Goal: Task Accomplishment & Management: Use online tool/utility

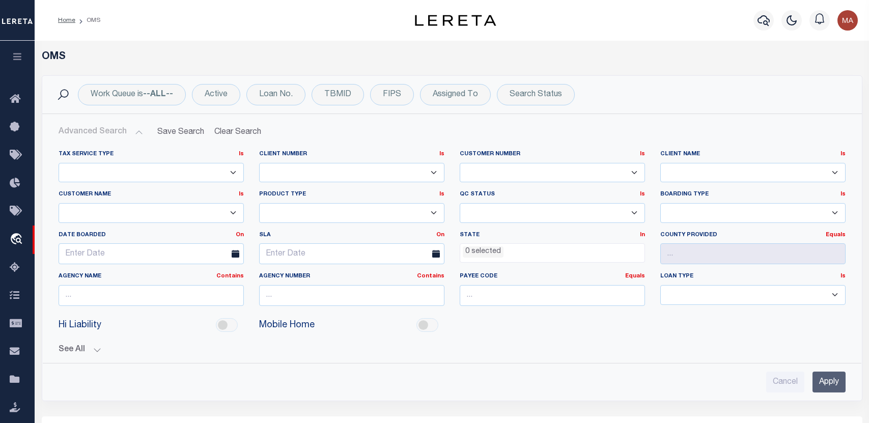
select select
select select "200"
click at [23, 53] on button "button" at bounding box center [17, 58] width 35 height 35
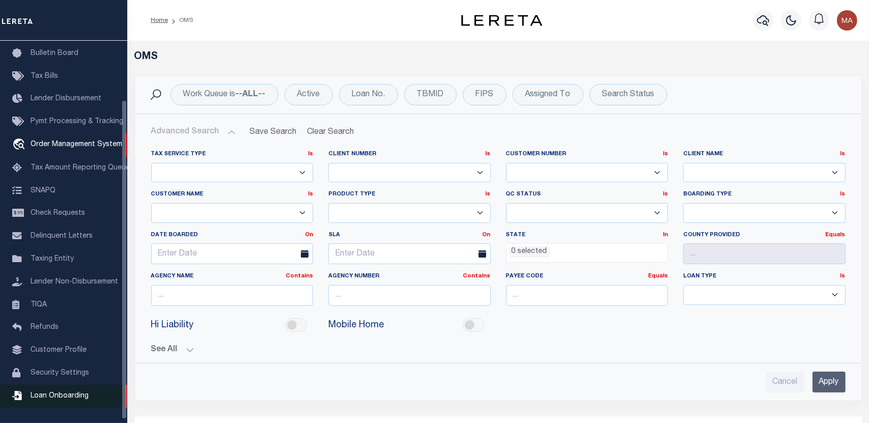
scroll to position [75, 0]
click at [68, 393] on span "Loan Onboarding" at bounding box center [60, 396] width 58 height 7
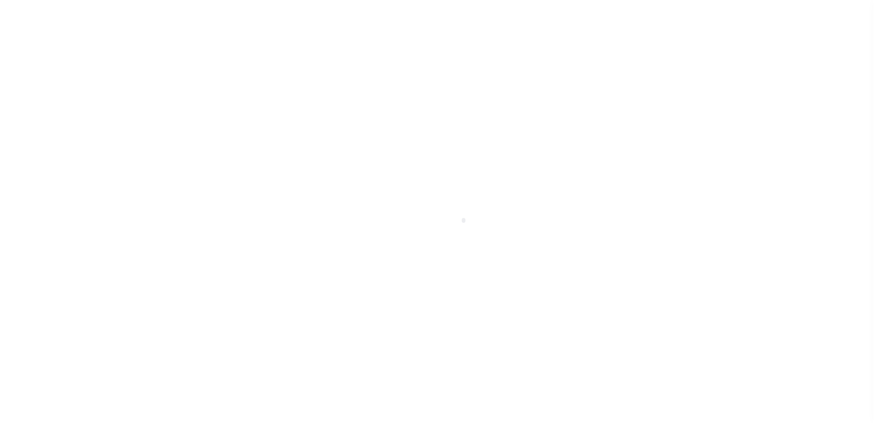
scroll to position [75, 0]
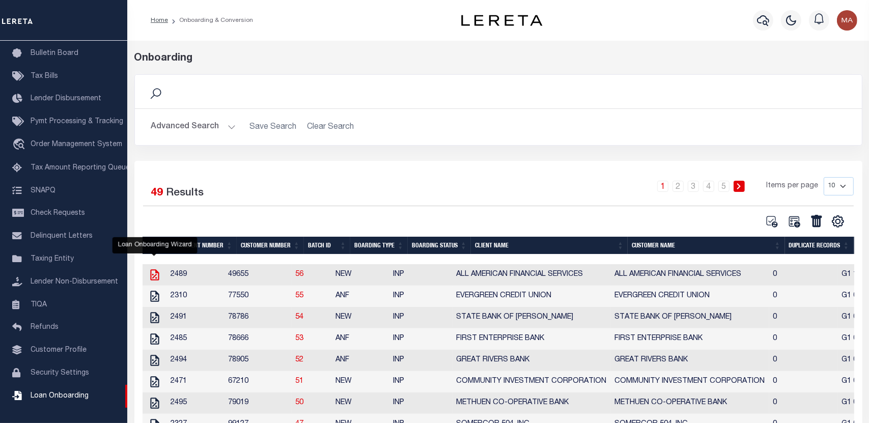
click at [159, 277] on icon "" at bounding box center [154, 274] width 13 height 13
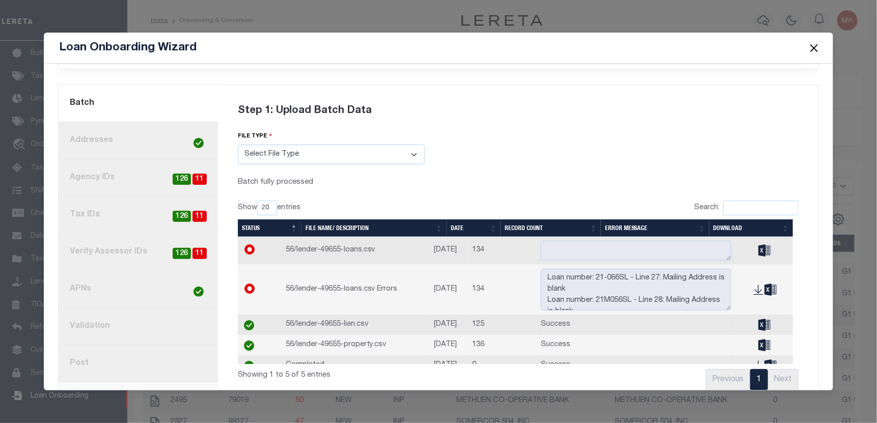
scroll to position [74, 0]
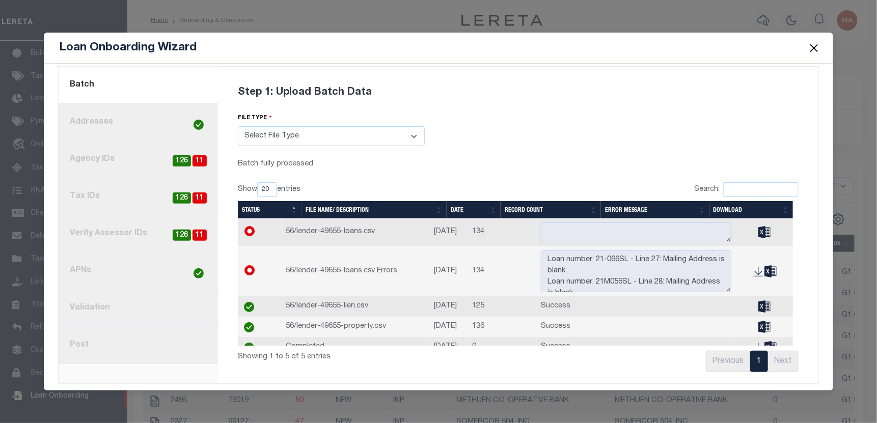
click at [812, 50] on button "Close" at bounding box center [814, 47] width 13 height 13
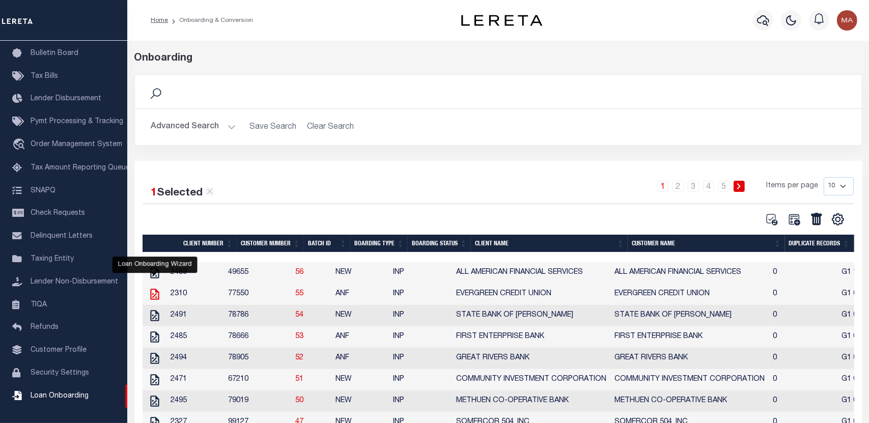
click at [153, 295] on icon "" at bounding box center [154, 294] width 13 height 13
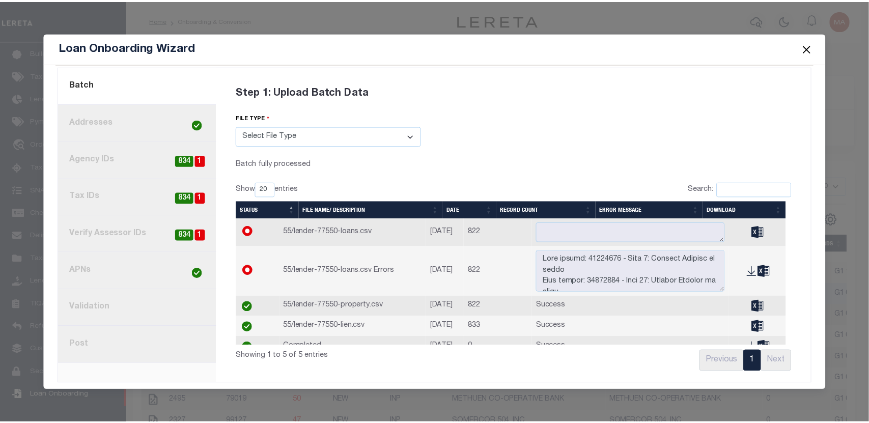
scroll to position [0, 0]
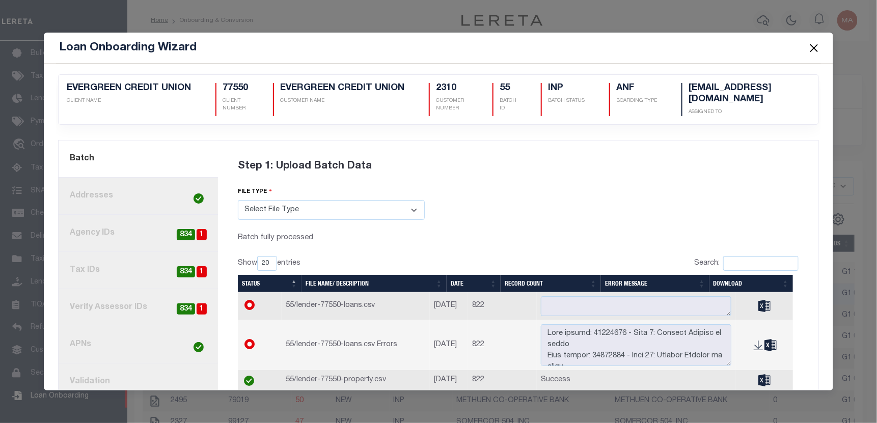
click at [815, 45] on button "Close" at bounding box center [814, 47] width 13 height 13
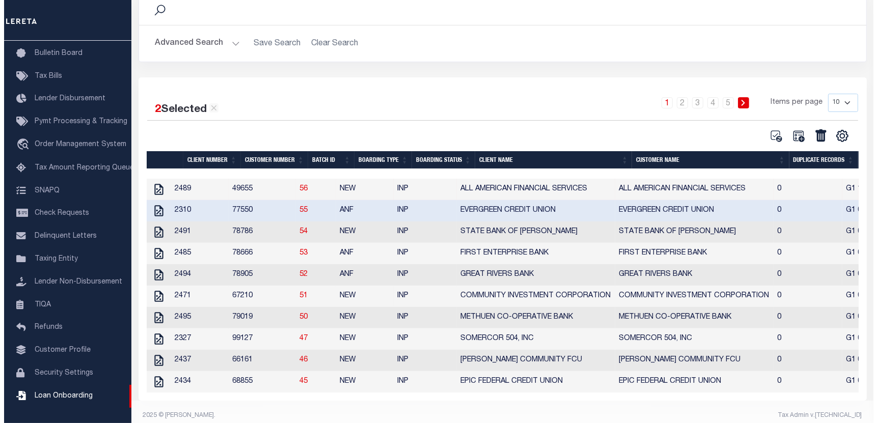
scroll to position [102, 0]
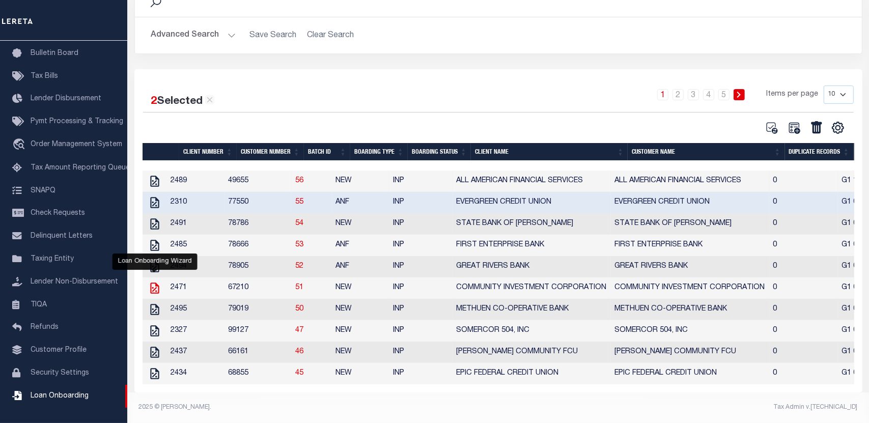
click at [155, 283] on icon "" at bounding box center [154, 288] width 9 height 11
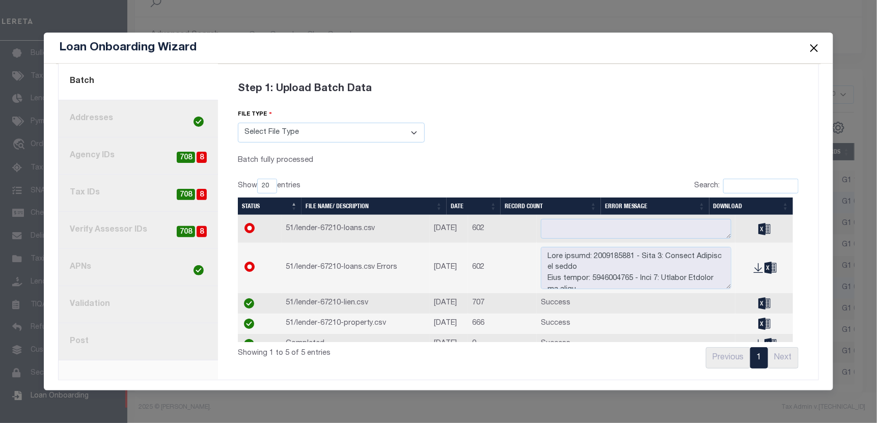
click at [151, 344] on link "8. Post" at bounding box center [138, 341] width 159 height 37
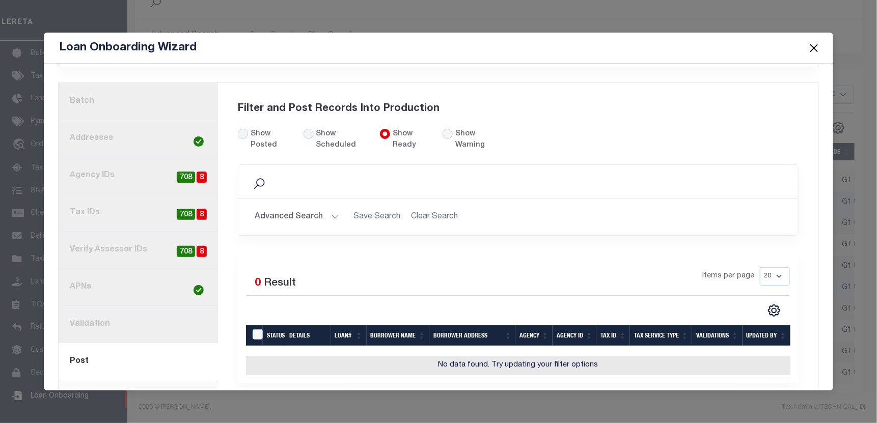
scroll to position [72, 0]
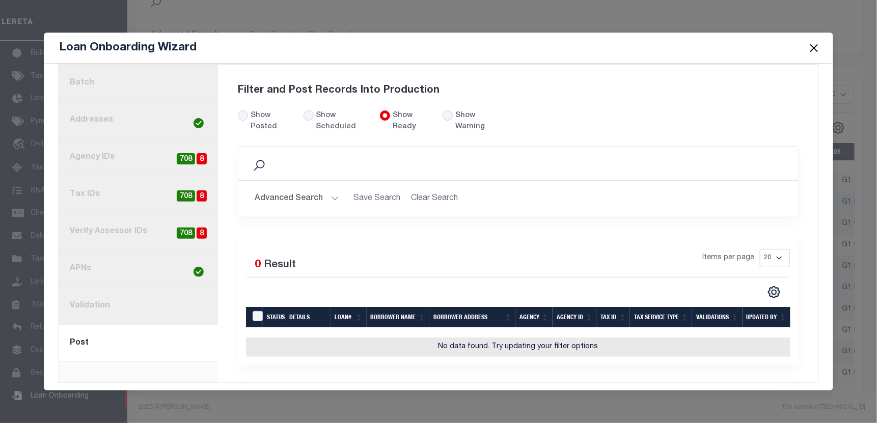
click at [141, 87] on link "1. Batch" at bounding box center [138, 83] width 159 height 37
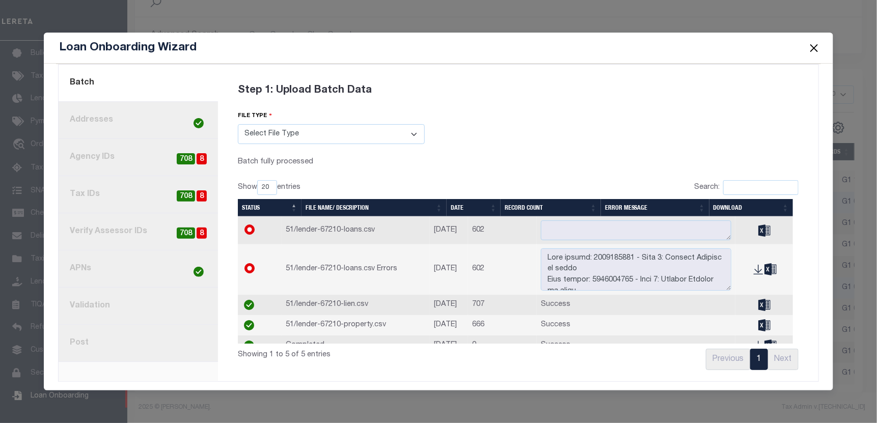
click at [811, 46] on button "Close" at bounding box center [814, 47] width 13 height 13
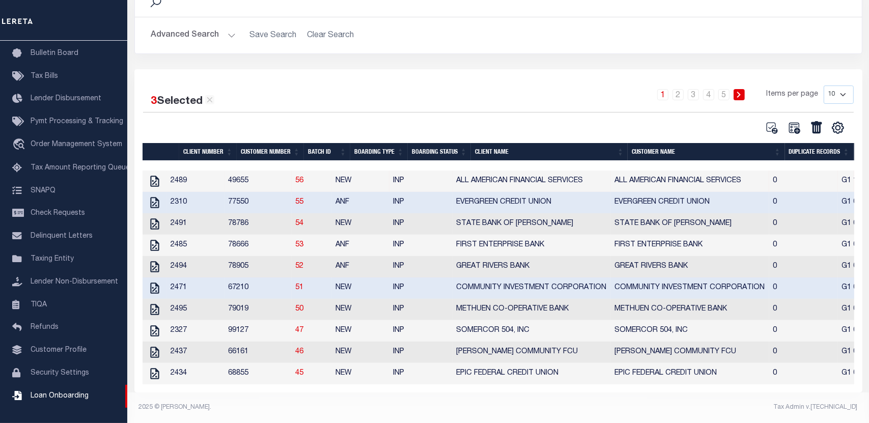
click at [204, 25] on button "Advanced Search" at bounding box center [193, 35] width 85 height 20
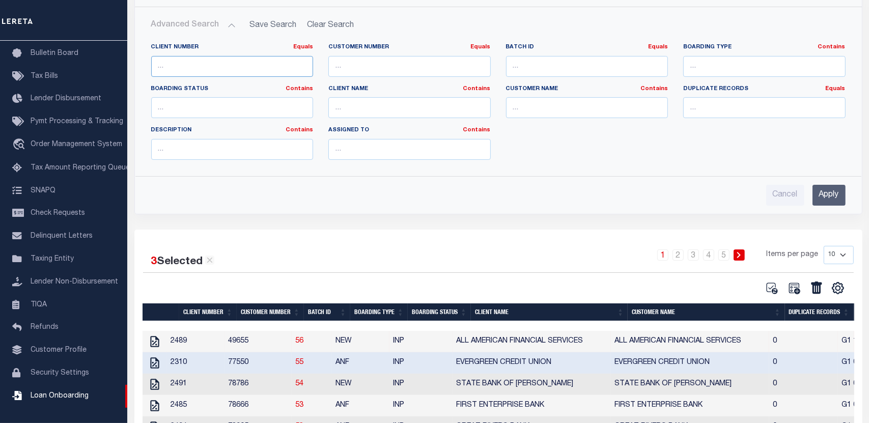
click at [253, 65] on input "number" at bounding box center [232, 66] width 162 height 21
type input "85810"
click at [831, 193] on input "Apply" at bounding box center [829, 195] width 33 height 21
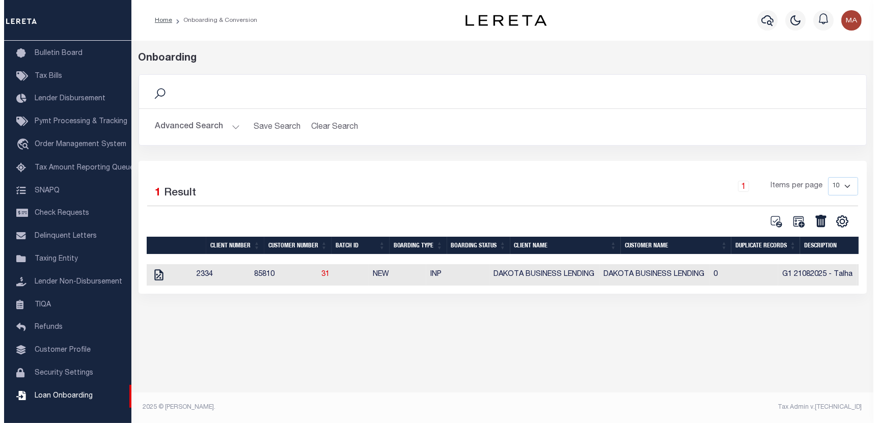
scroll to position [0, 0]
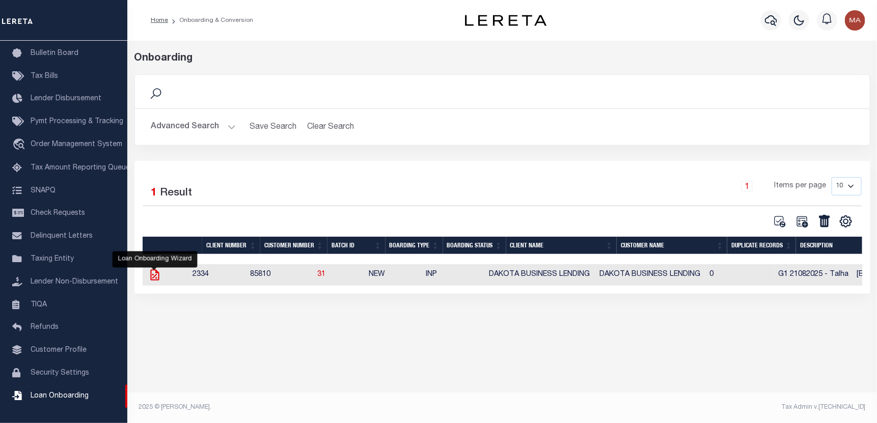
click at [151, 276] on icon at bounding box center [154, 274] width 9 height 11
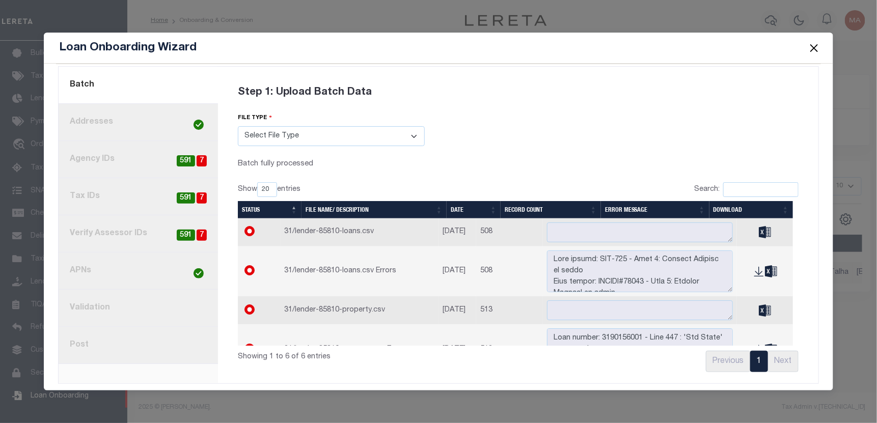
click at [104, 343] on link "8. Post" at bounding box center [138, 345] width 159 height 37
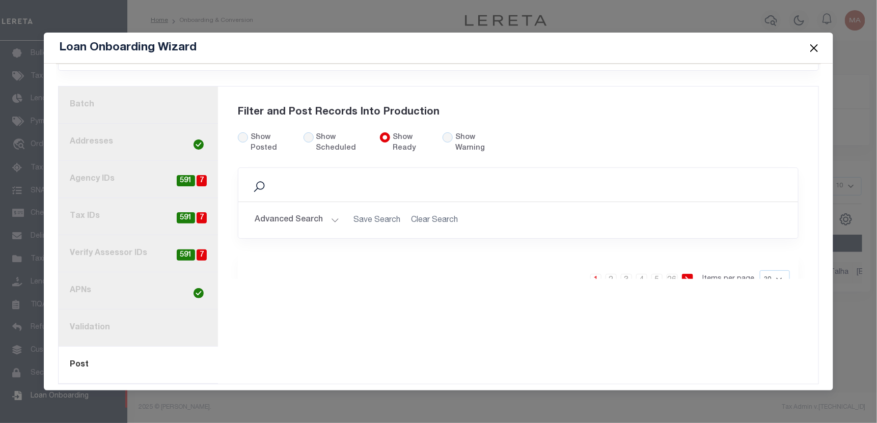
scroll to position [72, 0]
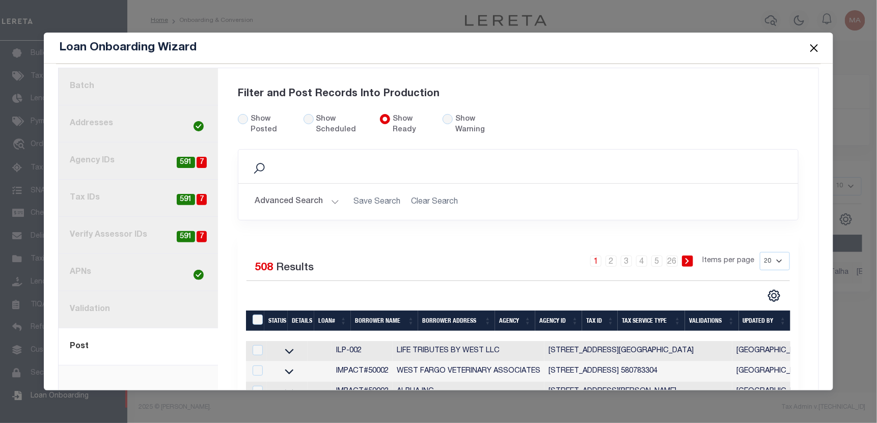
click at [133, 92] on link "1. Batch" at bounding box center [138, 86] width 159 height 37
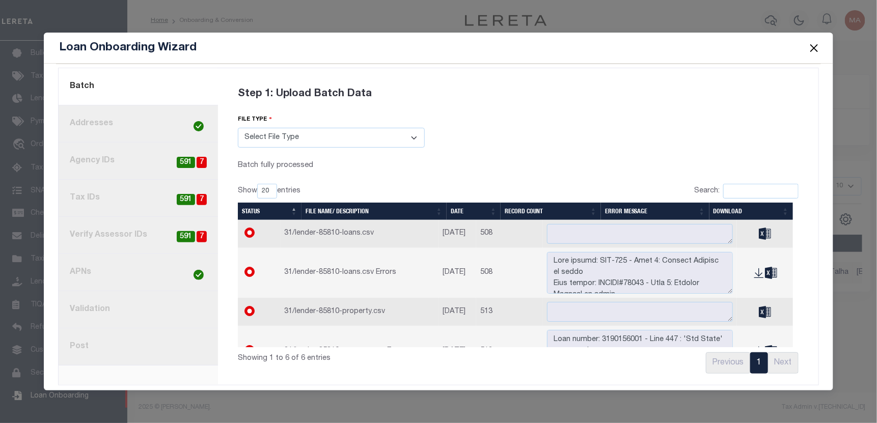
click at [815, 49] on button "Close" at bounding box center [814, 47] width 13 height 13
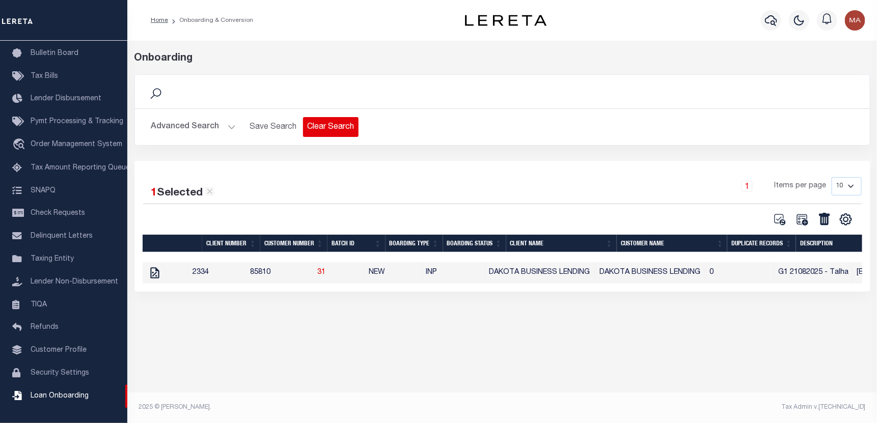
click at [317, 127] on button "Clear Search" at bounding box center [331, 127] width 56 height 20
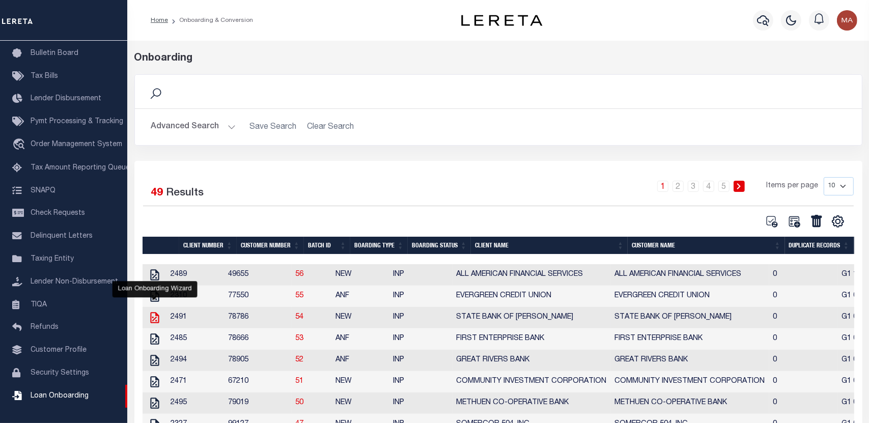
click at [153, 323] on icon at bounding box center [154, 317] width 9 height 11
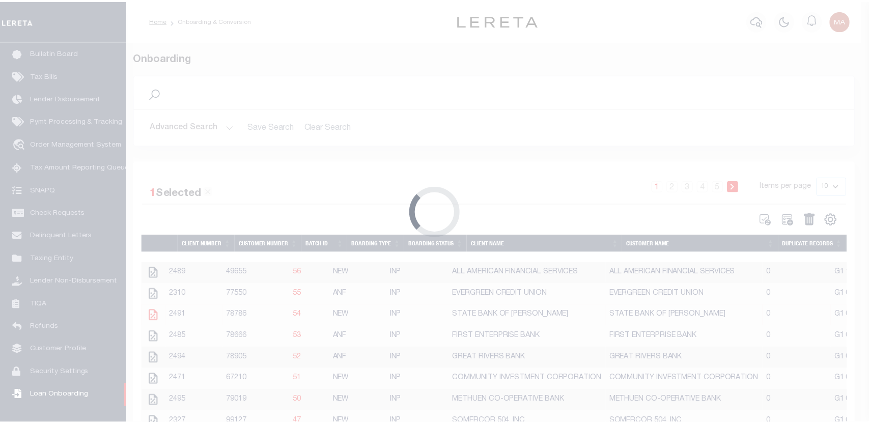
scroll to position [0, 0]
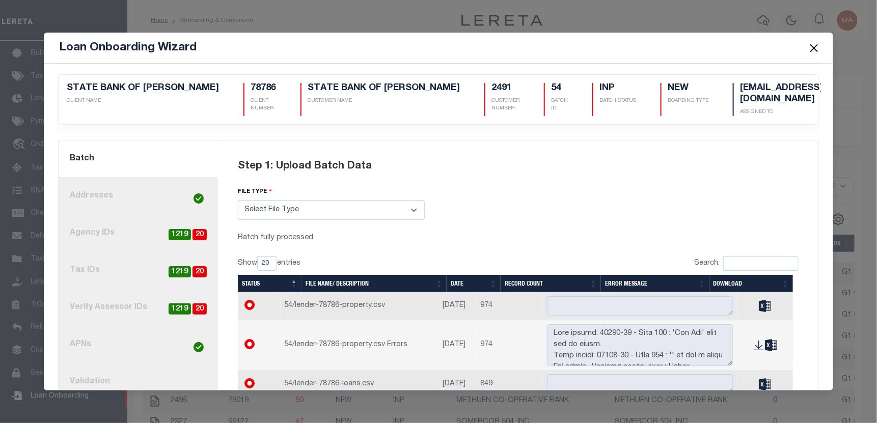
click at [817, 46] on button "Close" at bounding box center [814, 47] width 13 height 13
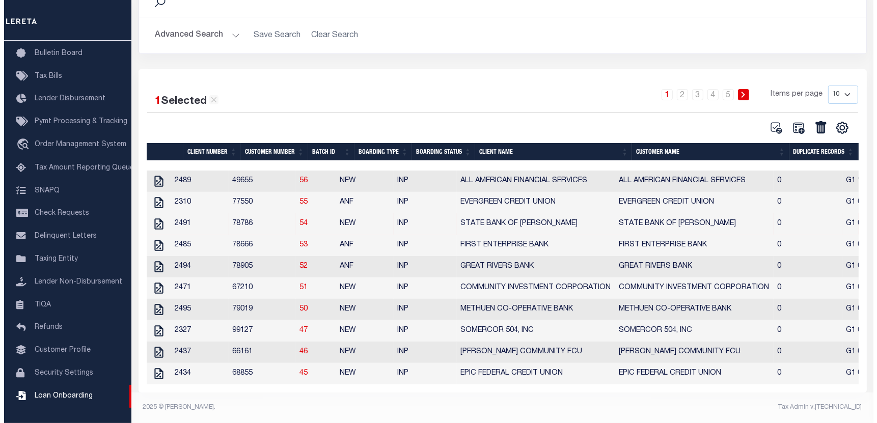
scroll to position [105, 0]
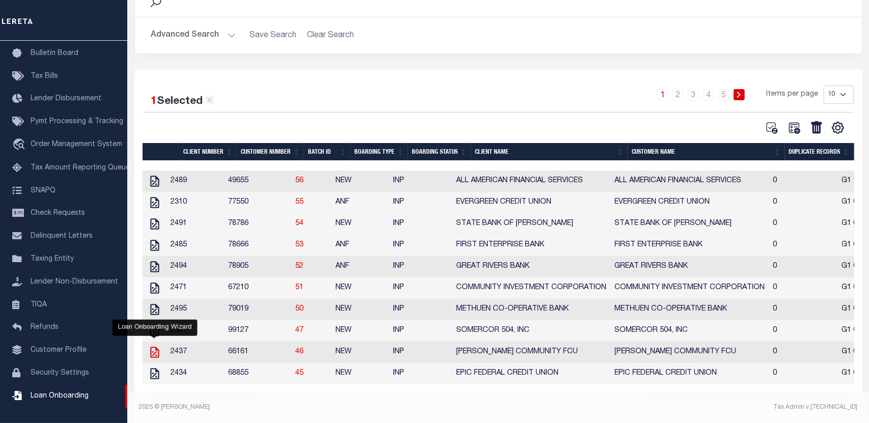
click at [159, 346] on icon at bounding box center [154, 352] width 13 height 13
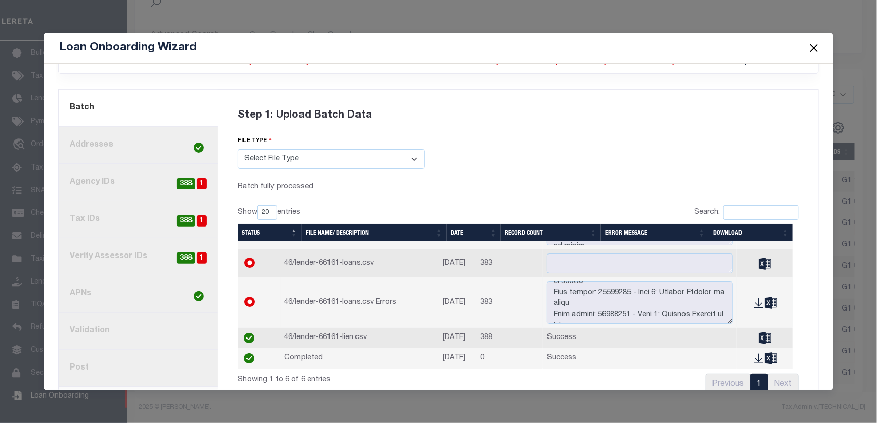
scroll to position [0, 0]
